Goal: Find specific page/section: Find specific page/section

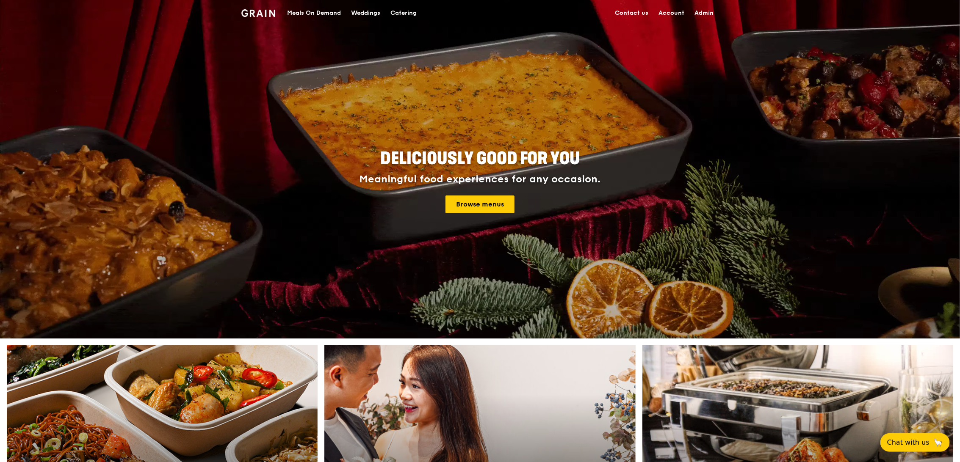
click at [316, 13] on div "Meals On Demand" at bounding box center [314, 12] width 54 height 25
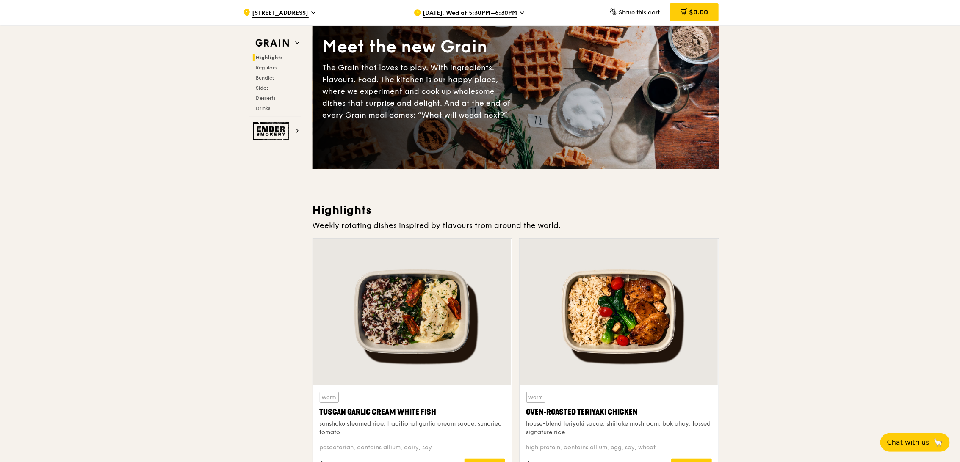
scroll to position [280, 0]
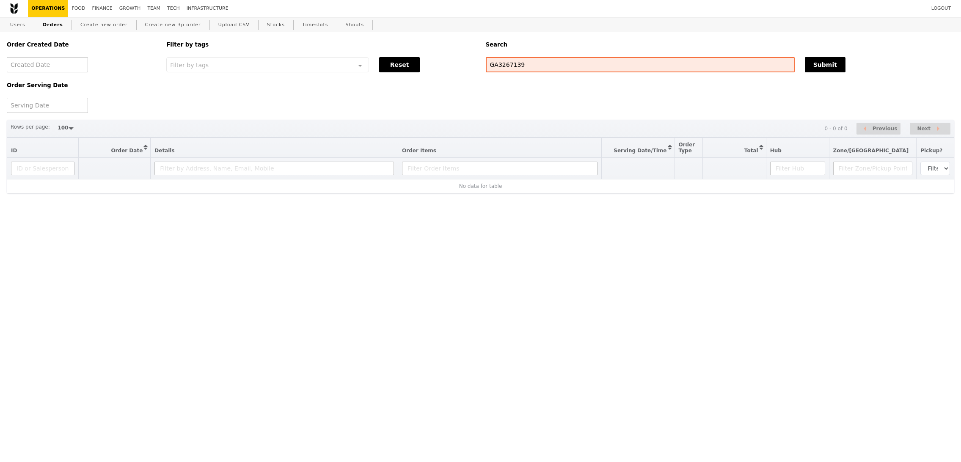
select select "100"
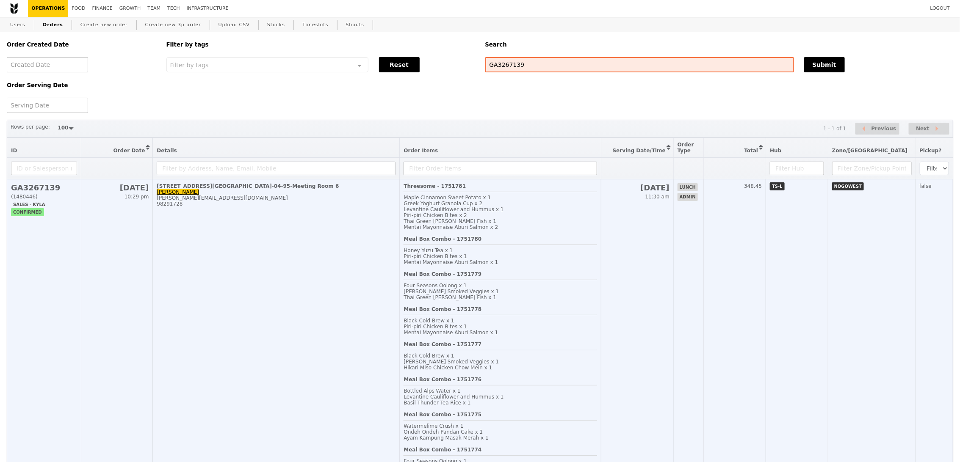
click at [910, 300] on td "NOGOWEST" at bounding box center [871, 367] width 88 height 377
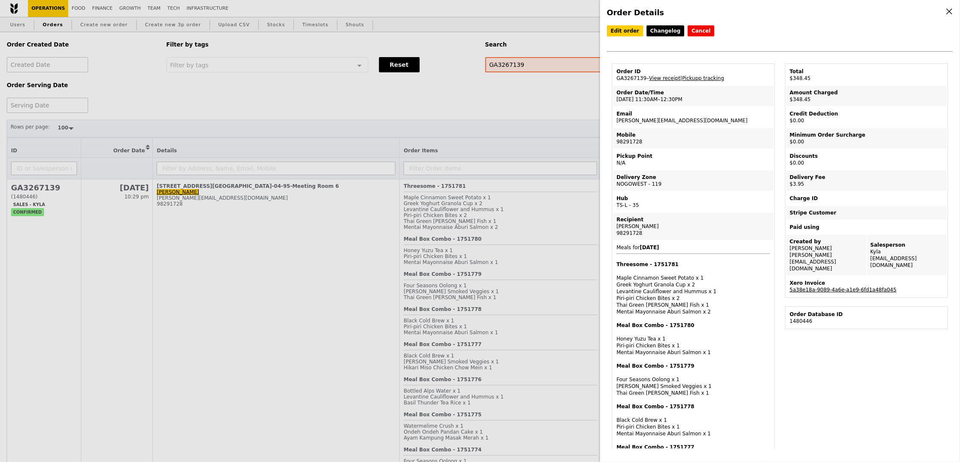
click at [868, 287] on link "5a38e18a-9089-4a6e-a1e9-6fd1a48fa045" at bounding box center [842, 290] width 107 height 6
